Goal: Register for event/course

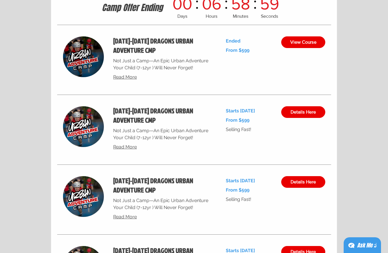
scroll to position [2214, 0]
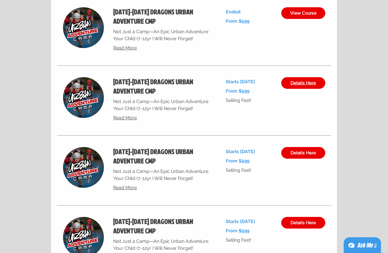
click at [287, 89] on link "Details Here" at bounding box center [303, 83] width 44 height 12
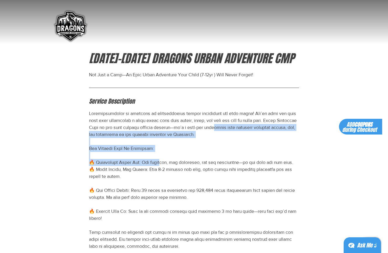
drag, startPoint x: 112, startPoint y: 128, endPoint x: 256, endPoint y: 132, distance: 144.0
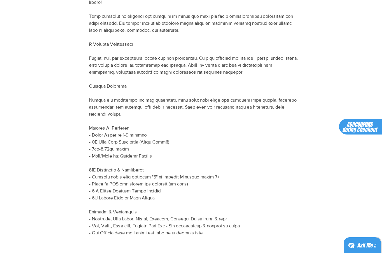
scroll to position [204, 0]
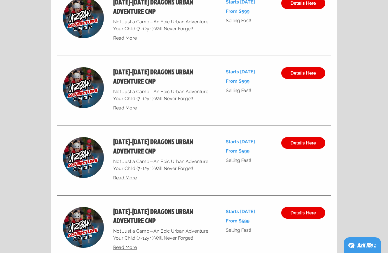
scroll to position [2214, 0]
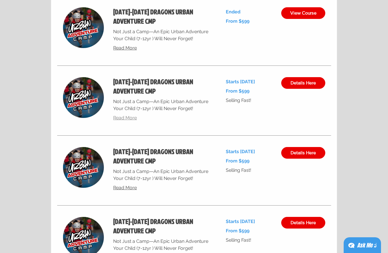
click at [126, 119] on span "Read More" at bounding box center [125, 118] width 24 height 6
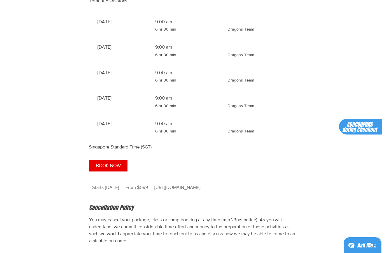
scroll to position [610, 0]
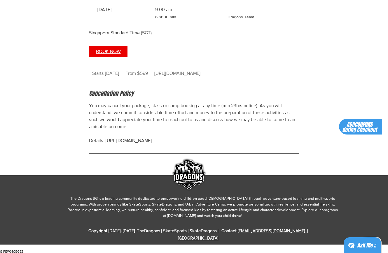
click at [98, 54] on button "BOOK NOW" at bounding box center [108, 52] width 38 height 12
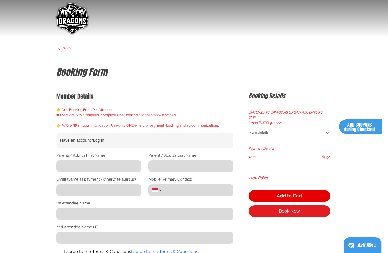
click at [258, 130] on h3 "More details" at bounding box center [258, 132] width 20 height 5
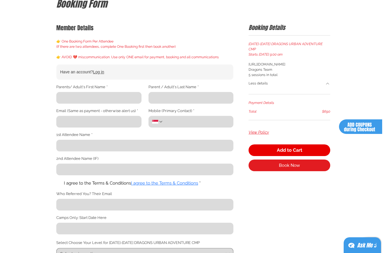
scroll to position [58, 0]
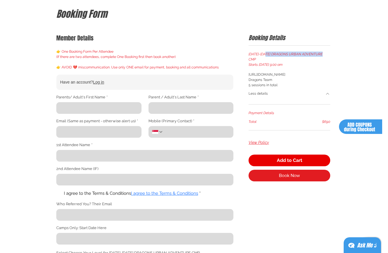
drag, startPoint x: 265, startPoint y: 54, endPoint x: 324, endPoint y: 53, distance: 58.9
click at [324, 53] on p "[DATE]-[DATE] DRAGONS URBAN ADVENTURE CMP" at bounding box center [289, 57] width 82 height 10
copy p "DRAGONS URBAN ADVENTURE CMP"
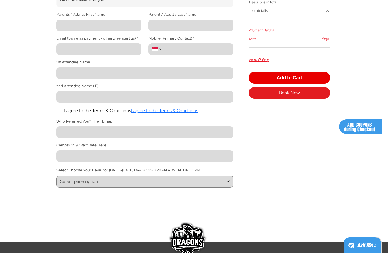
scroll to position [0, 0]
